Goal: Find specific page/section: Find specific page/section

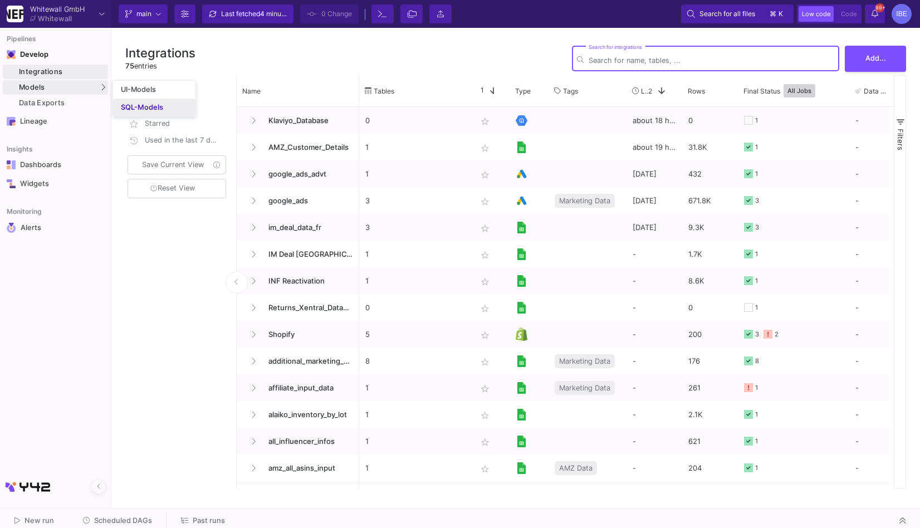
click at [141, 104] on div "SQL-Models" at bounding box center [142, 107] width 42 height 9
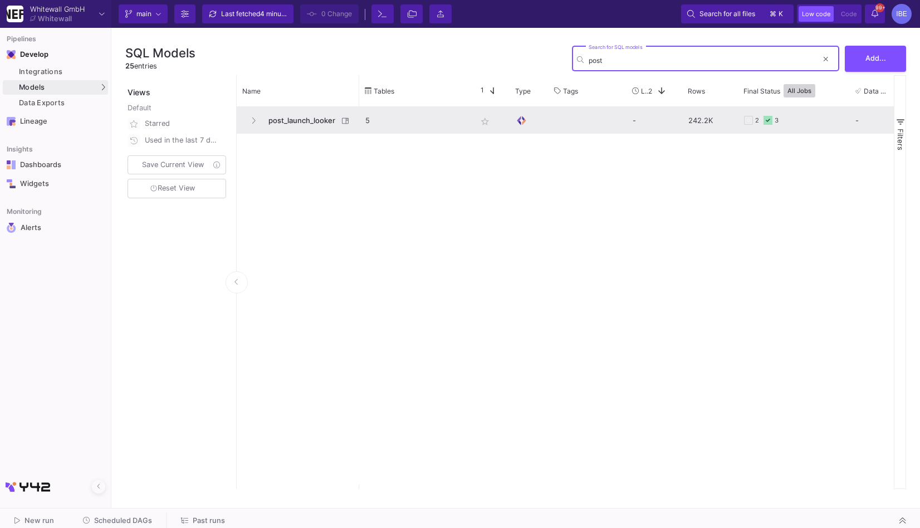
type input "post"
click at [274, 124] on span "post_launch_looker" at bounding box center [300, 121] width 76 height 26
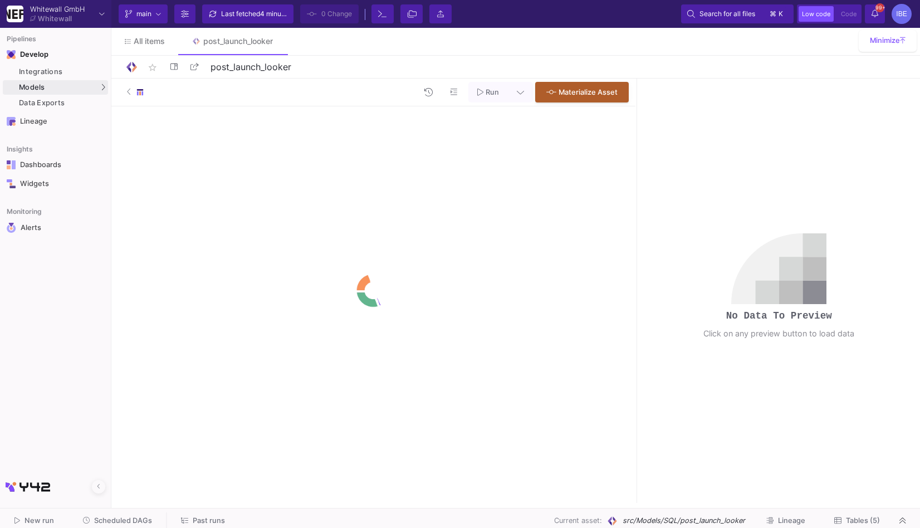
click at [858, 519] on span "Tables (5)" at bounding box center [863, 520] width 34 height 8
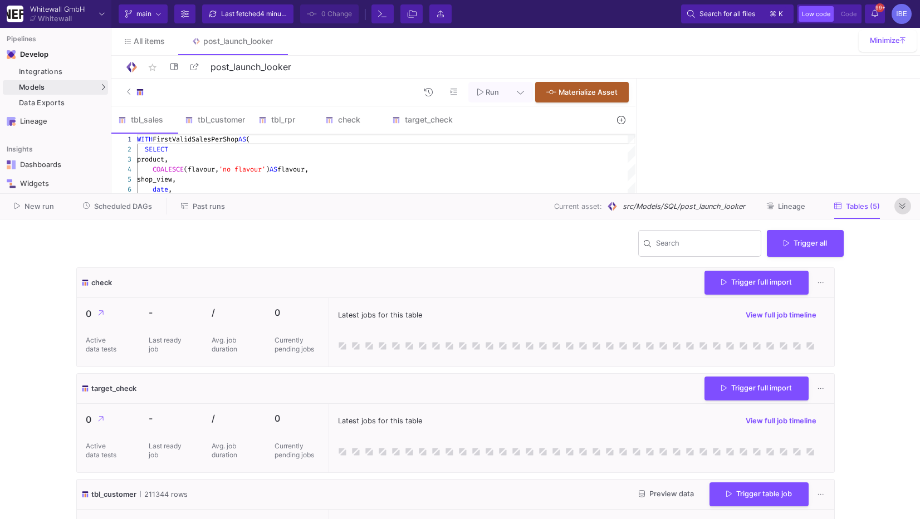
click at [901, 208] on icon at bounding box center [903, 206] width 6 height 6
